Goal: Information Seeking & Learning: Learn about a topic

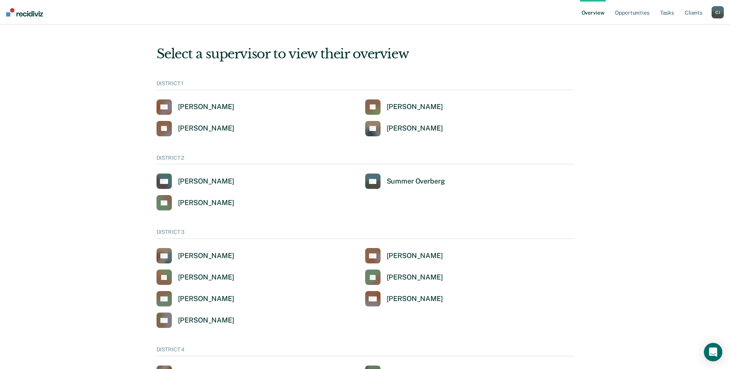
click at [722, 8] on div "[PERSON_NAME]" at bounding box center [718, 12] width 12 height 12
click at [674, 50] on link "Go to Operations" at bounding box center [687, 49] width 62 height 7
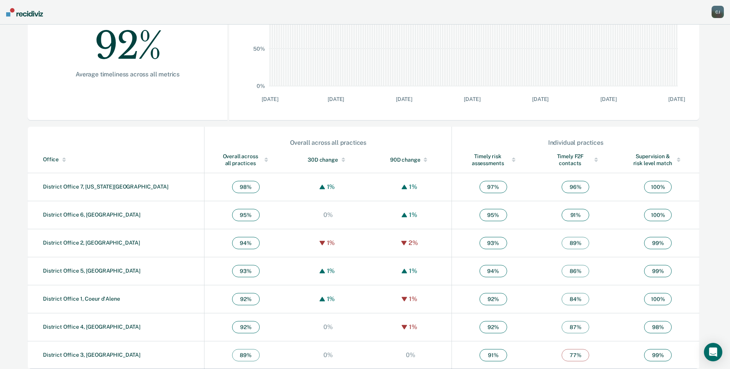
scroll to position [166, 0]
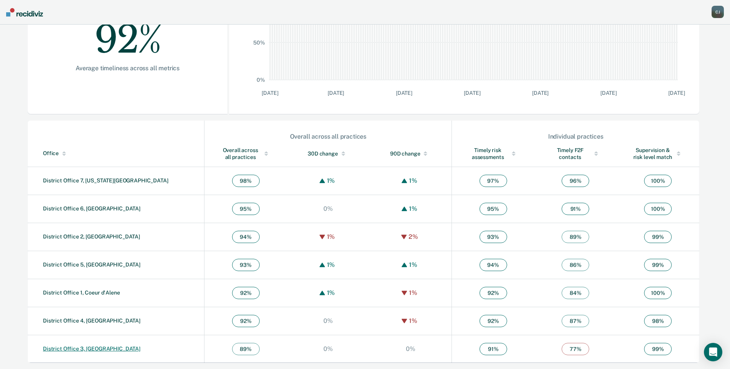
click at [68, 349] on link "District Office 3, [GEOGRAPHIC_DATA]" at bounding box center [91, 348] width 97 height 6
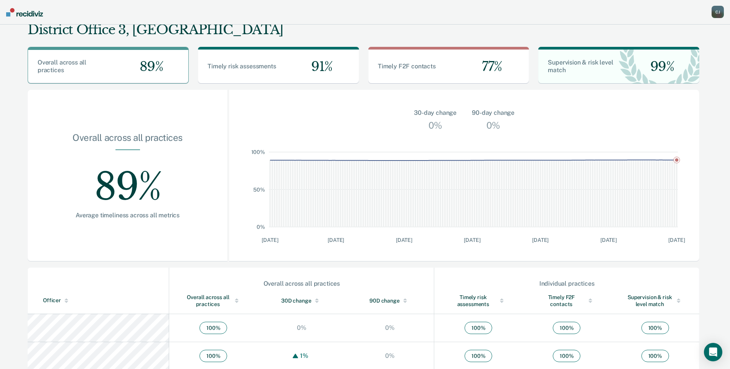
scroll to position [67, 0]
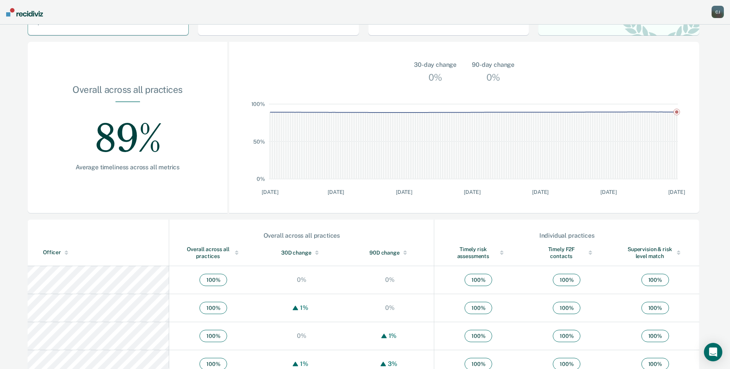
click at [538, 251] on div "Timely F2F contacts" at bounding box center [567, 253] width 58 height 14
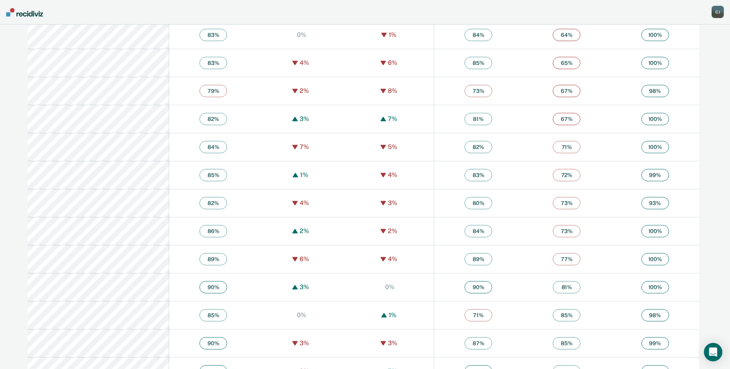
scroll to position [470, 0]
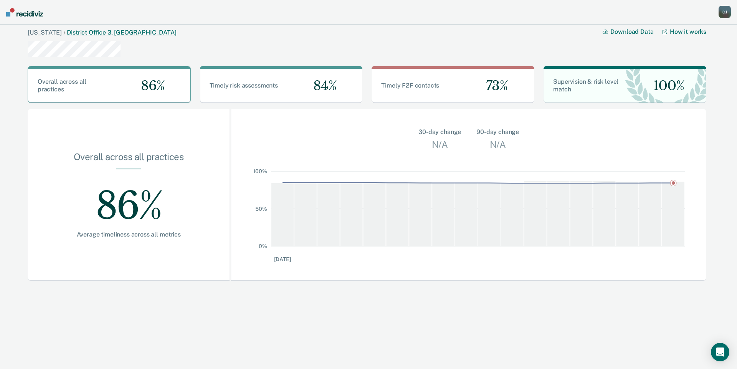
click at [109, 32] on link "District Office 3, [GEOGRAPHIC_DATA]" at bounding box center [121, 32] width 109 height 7
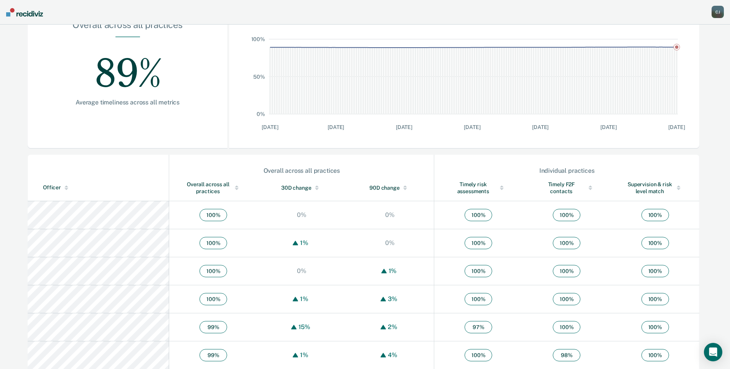
scroll to position [153, 0]
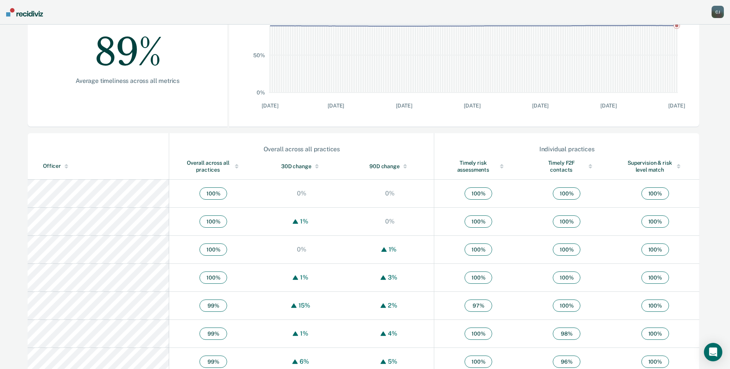
click at [566, 167] on div "Timely F2F contacts" at bounding box center [567, 166] width 58 height 14
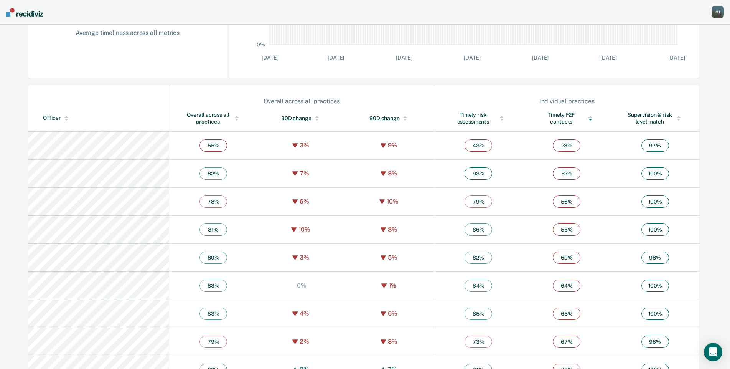
scroll to position [173, 0]
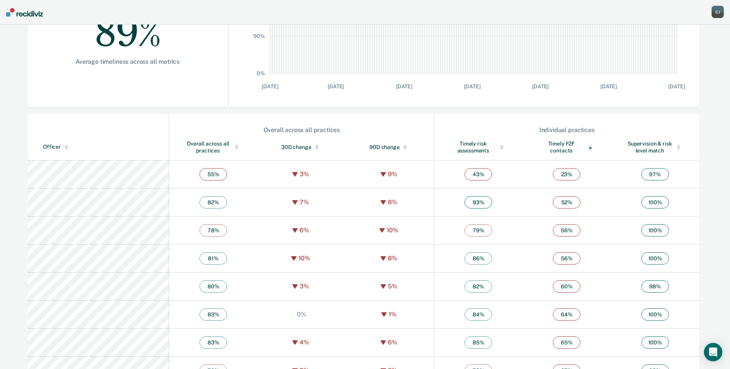
drag, startPoint x: 503, startPoint y: 159, endPoint x: 173, endPoint y: 143, distance: 329.9
click at [185, 143] on div "Overall across all practices" at bounding box center [214, 147] width 58 height 14
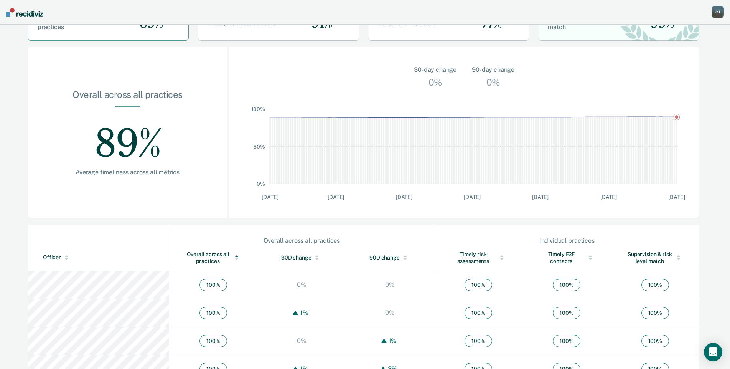
scroll to position [0, 0]
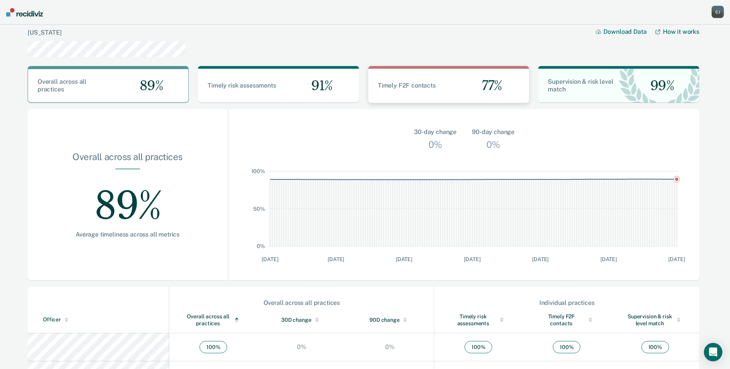
click at [419, 86] on span "Timely F2F contacts" at bounding box center [407, 85] width 58 height 7
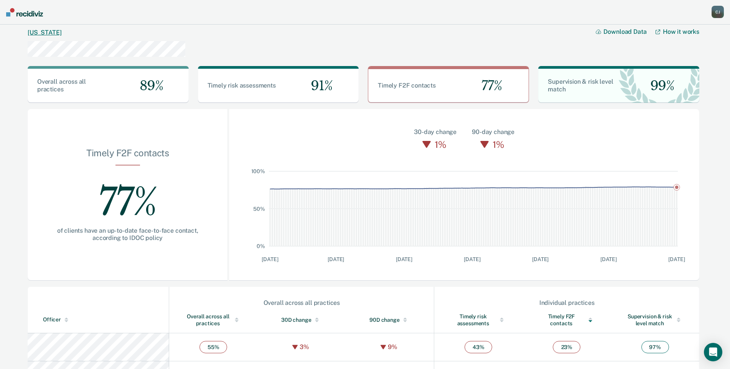
click at [35, 32] on link "[US_STATE]" at bounding box center [45, 32] width 34 height 7
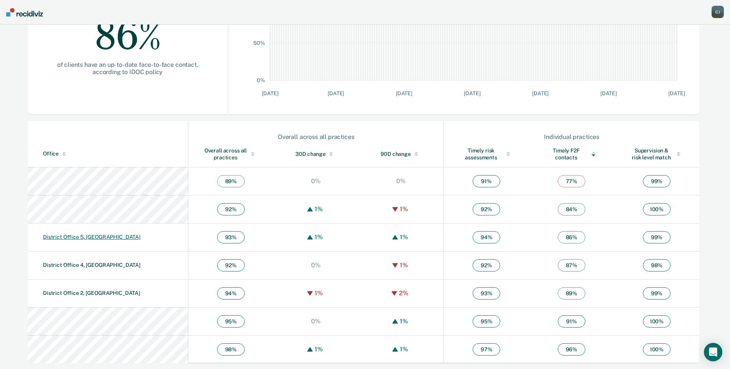
scroll to position [166, 0]
click at [204, 150] on div "Overall across all practices" at bounding box center [231, 154] width 54 height 14
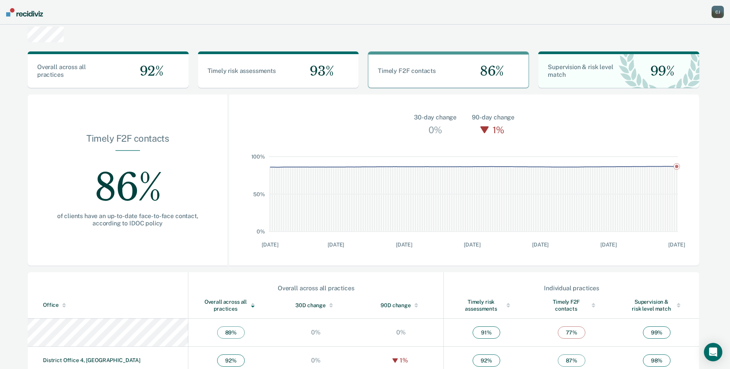
scroll to position [0, 0]
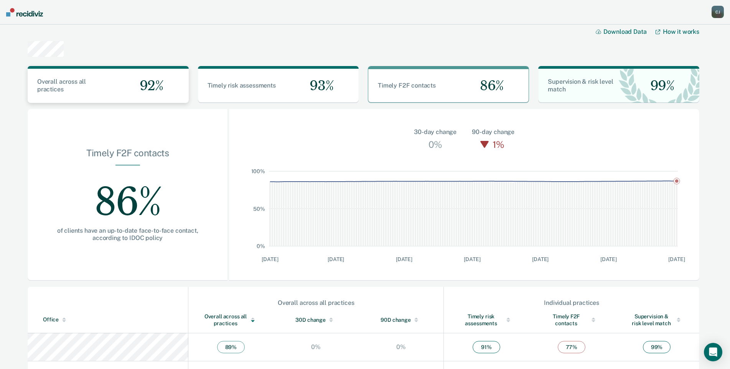
click at [112, 94] on div "92%" at bounding box center [148, 86] width 81 height 34
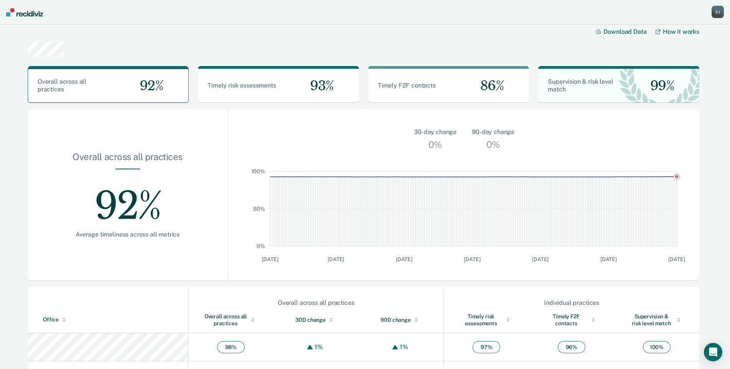
click at [719, 10] on div "[PERSON_NAME]" at bounding box center [718, 12] width 12 height 12
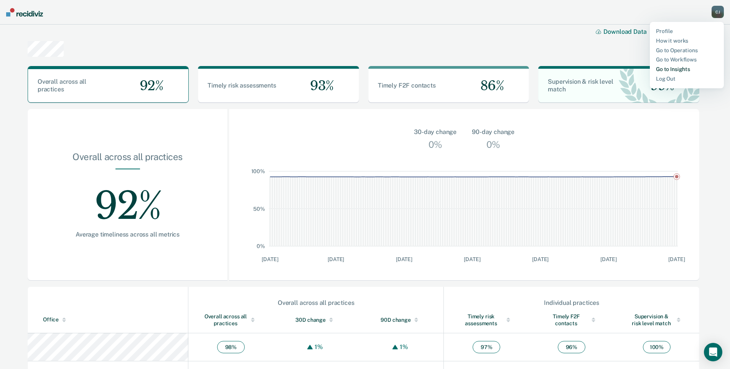
click at [662, 68] on link "Go to Insights" at bounding box center [687, 69] width 62 height 7
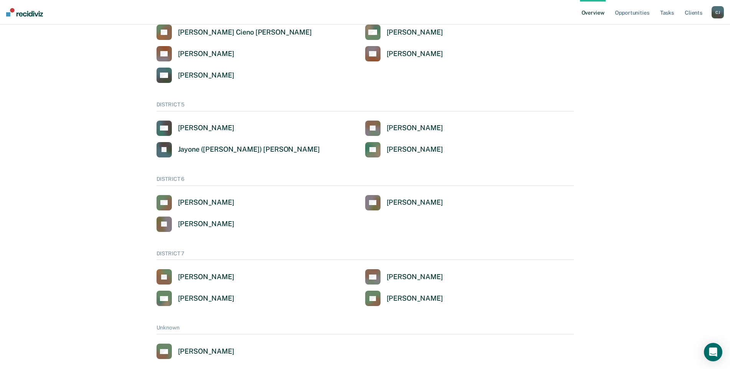
scroll to position [398, 0]
